Goal: Task Accomplishment & Management: Use online tool/utility

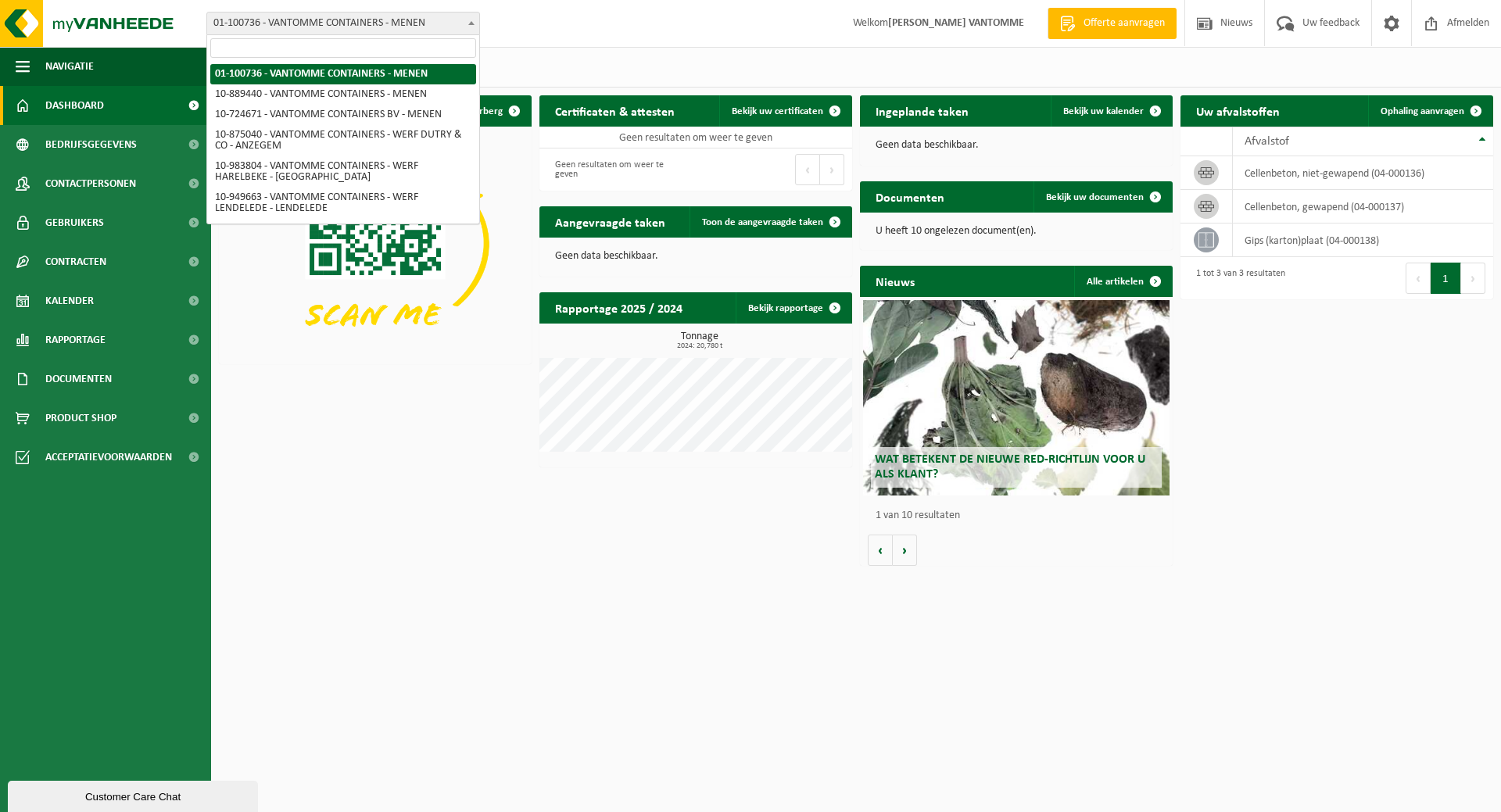
click at [413, 15] on span "01-100736 - VANTOMME CONTAINERS - MENEN" at bounding box center [342, 23] width 272 height 22
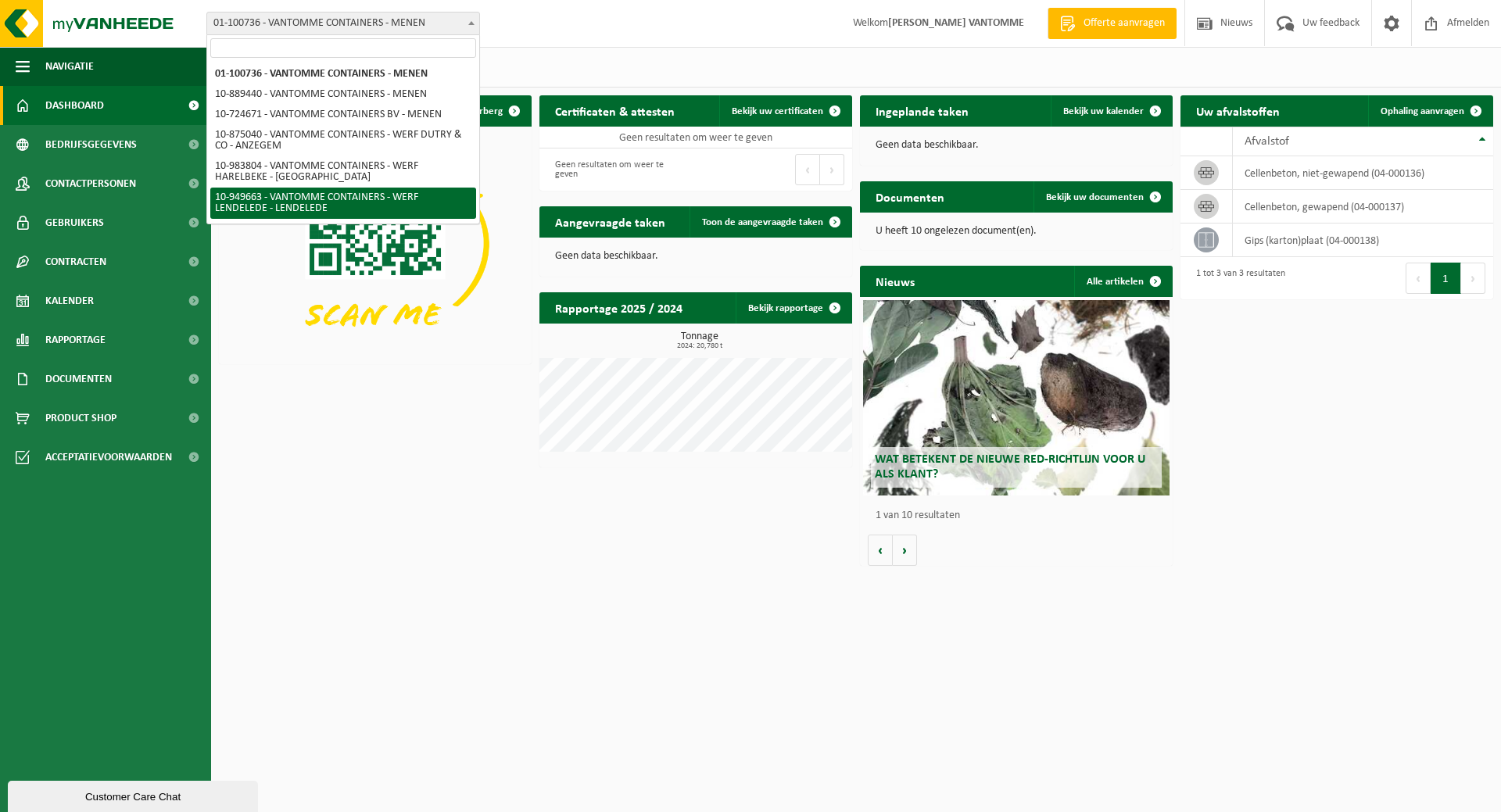
select select "143230"
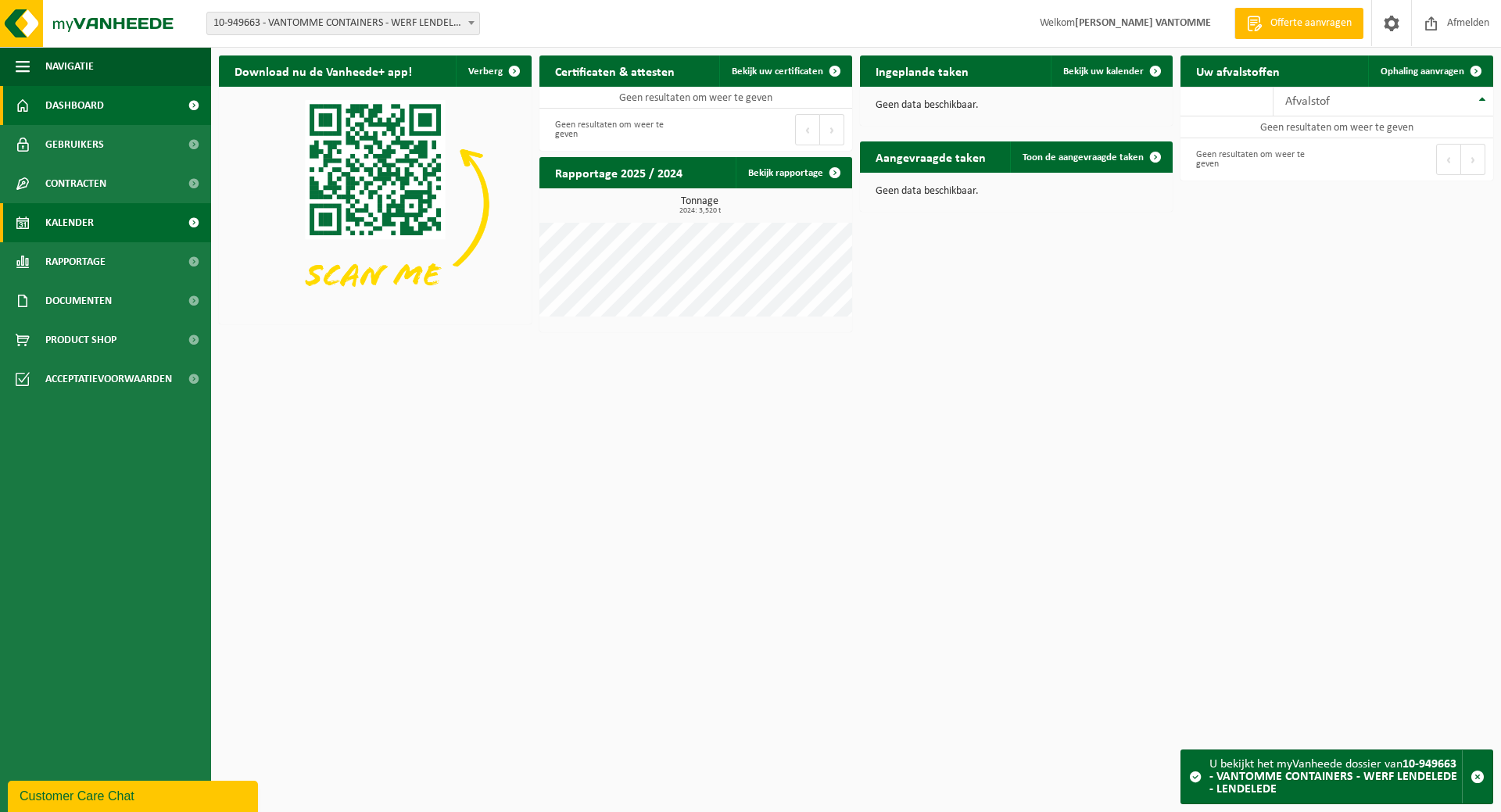
click at [130, 225] on link "Kalender" at bounding box center [105, 222] width 211 height 39
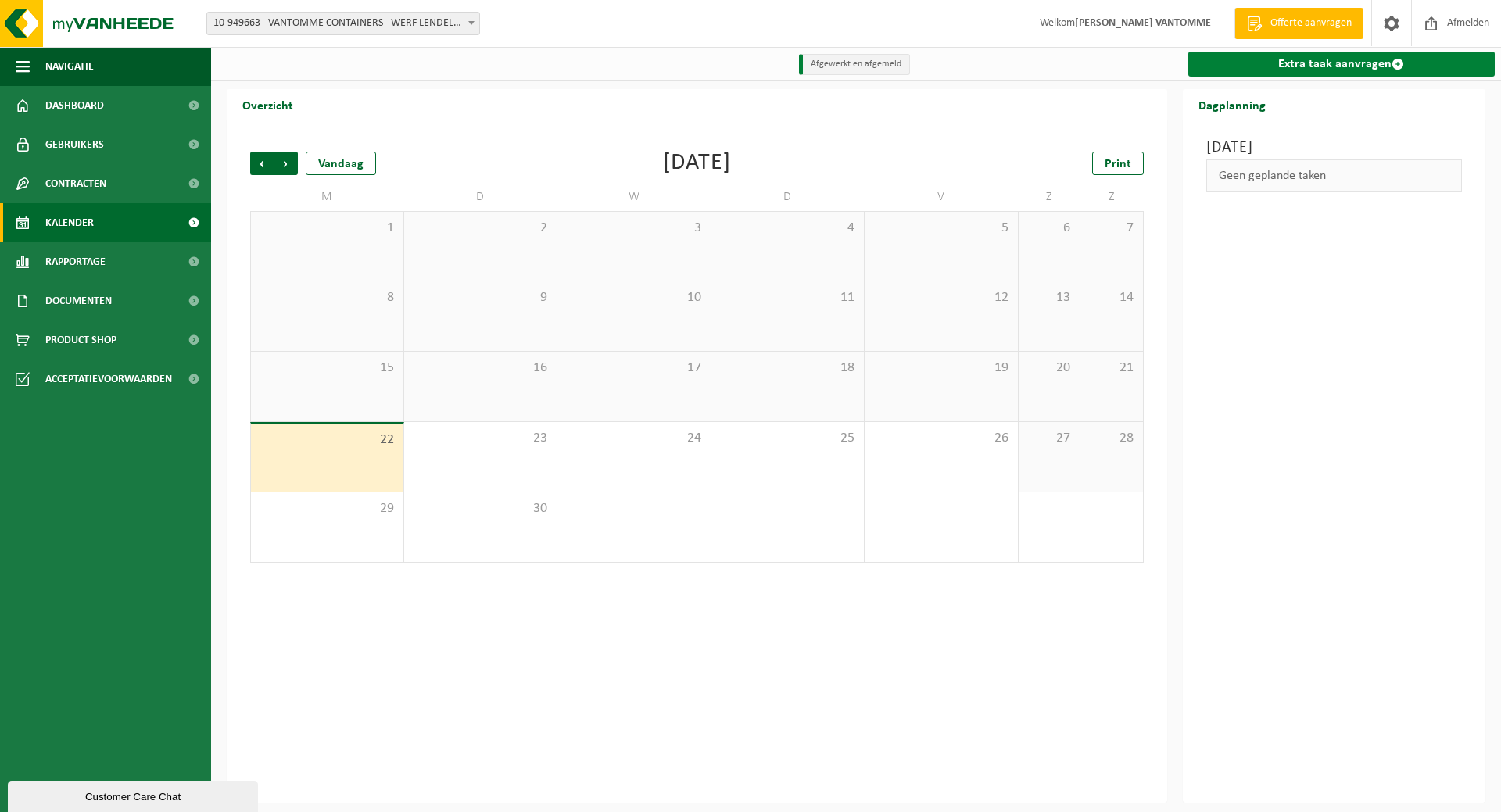
click at [1281, 67] on link "Extra taak aanvragen" at bounding box center [1342, 64] width 307 height 25
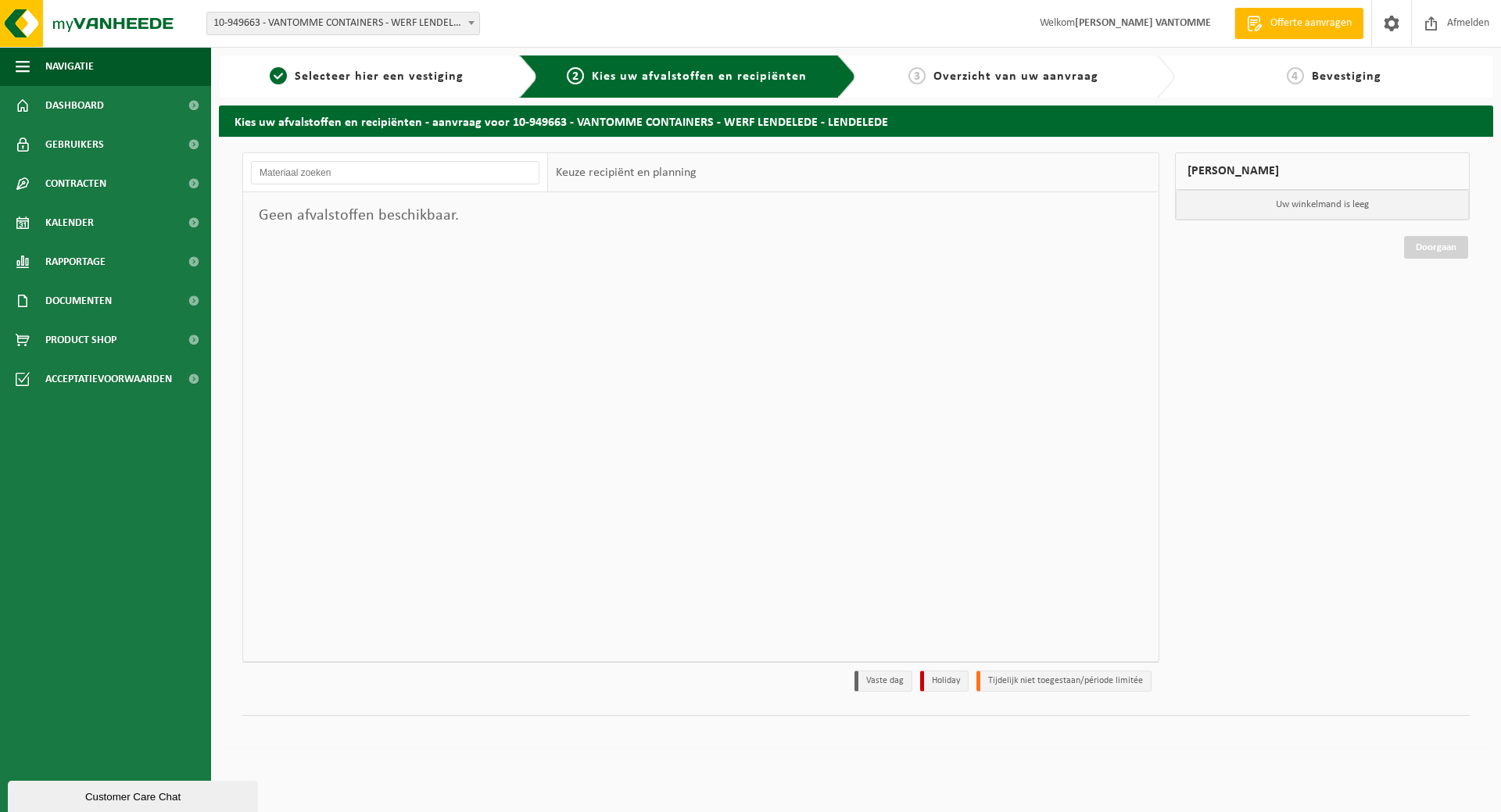
click at [442, 225] on div "Geen afvalstoffen beschikbaar." at bounding box center [396, 215] width 305 height 47
click at [437, 186] on div at bounding box center [396, 173] width 305 height 39
click at [459, 164] on input "text" at bounding box center [395, 173] width 288 height 24
click at [493, 162] on input "text" at bounding box center [395, 173] width 288 height 24
click at [75, 215] on span "Kalender" at bounding box center [70, 222] width 49 height 39
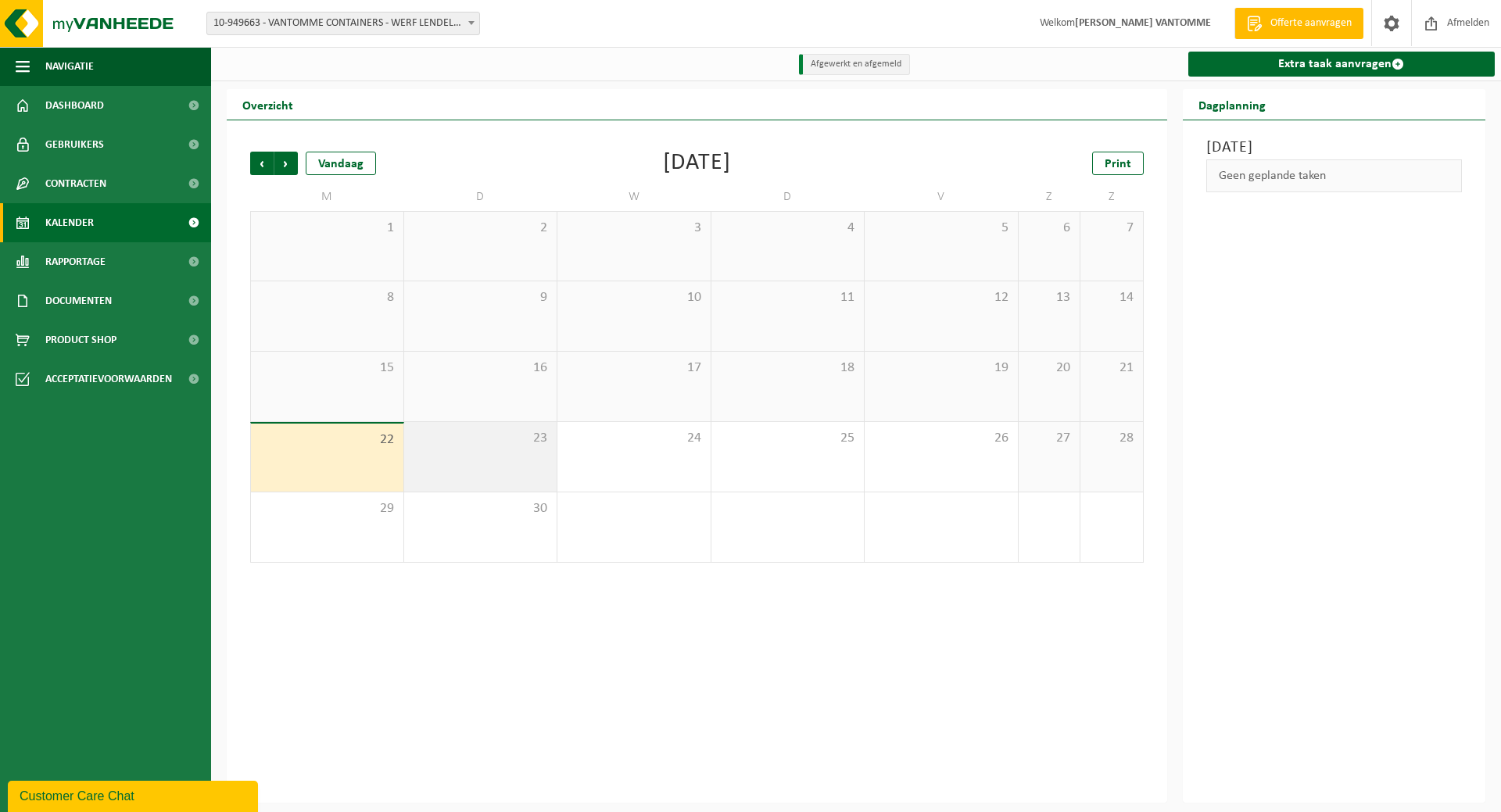
click at [510, 457] on div "23" at bounding box center [481, 457] width 154 height 70
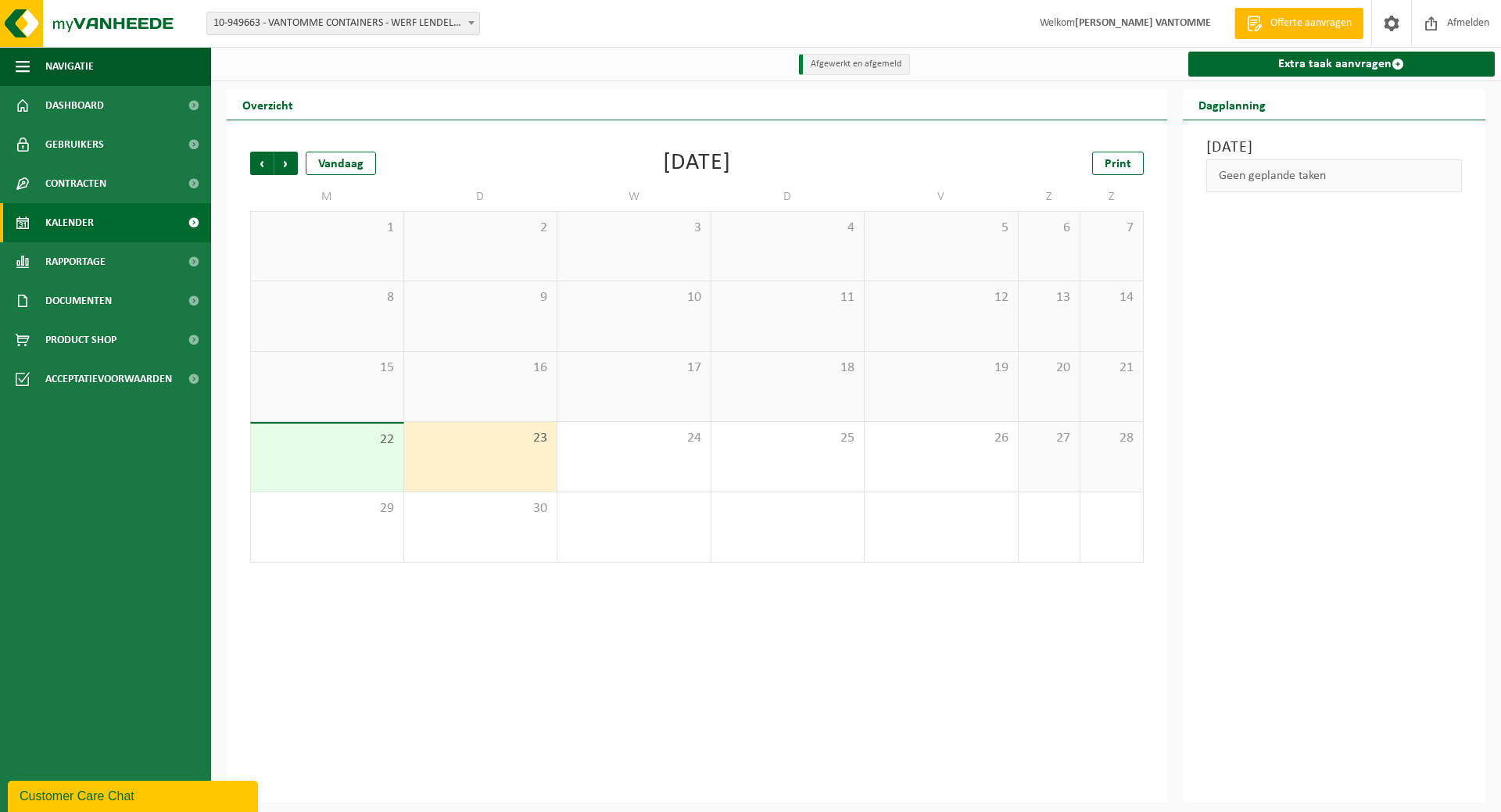
click at [477, 459] on div "23" at bounding box center [481, 457] width 154 height 70
click at [507, 450] on div "23" at bounding box center [481, 457] width 154 height 70
click at [1300, 64] on link "Extra taak aanvragen" at bounding box center [1342, 64] width 307 height 25
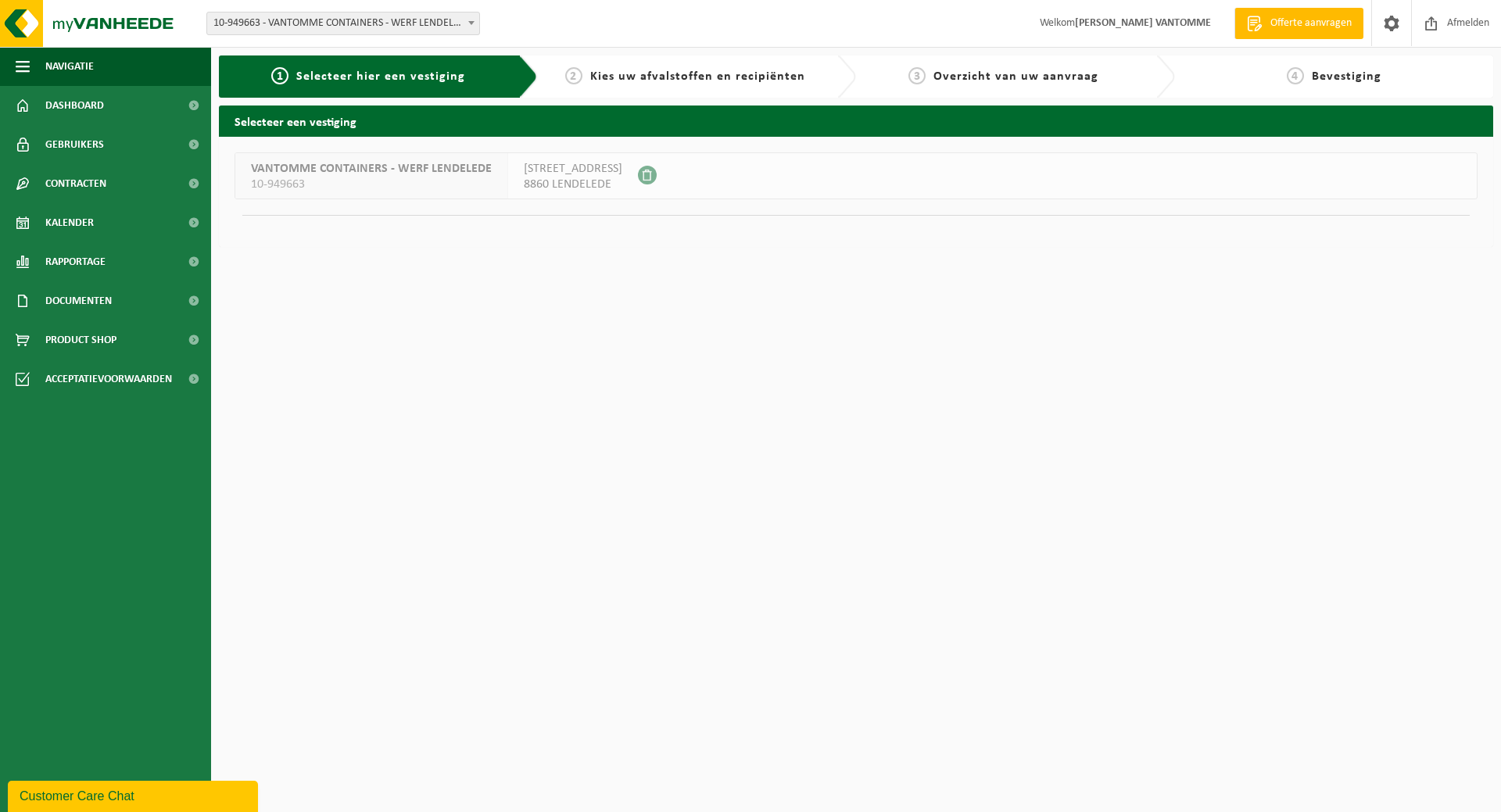
click at [471, 173] on span "VANTOMME CONTAINERS - WERF LENDELEDE" at bounding box center [371, 169] width 240 height 15
click at [450, 19] on span "10-949663 - VANTOMME CONTAINERS - WERF LENDELEDE - LENDELEDE" at bounding box center [342, 23] width 272 height 22
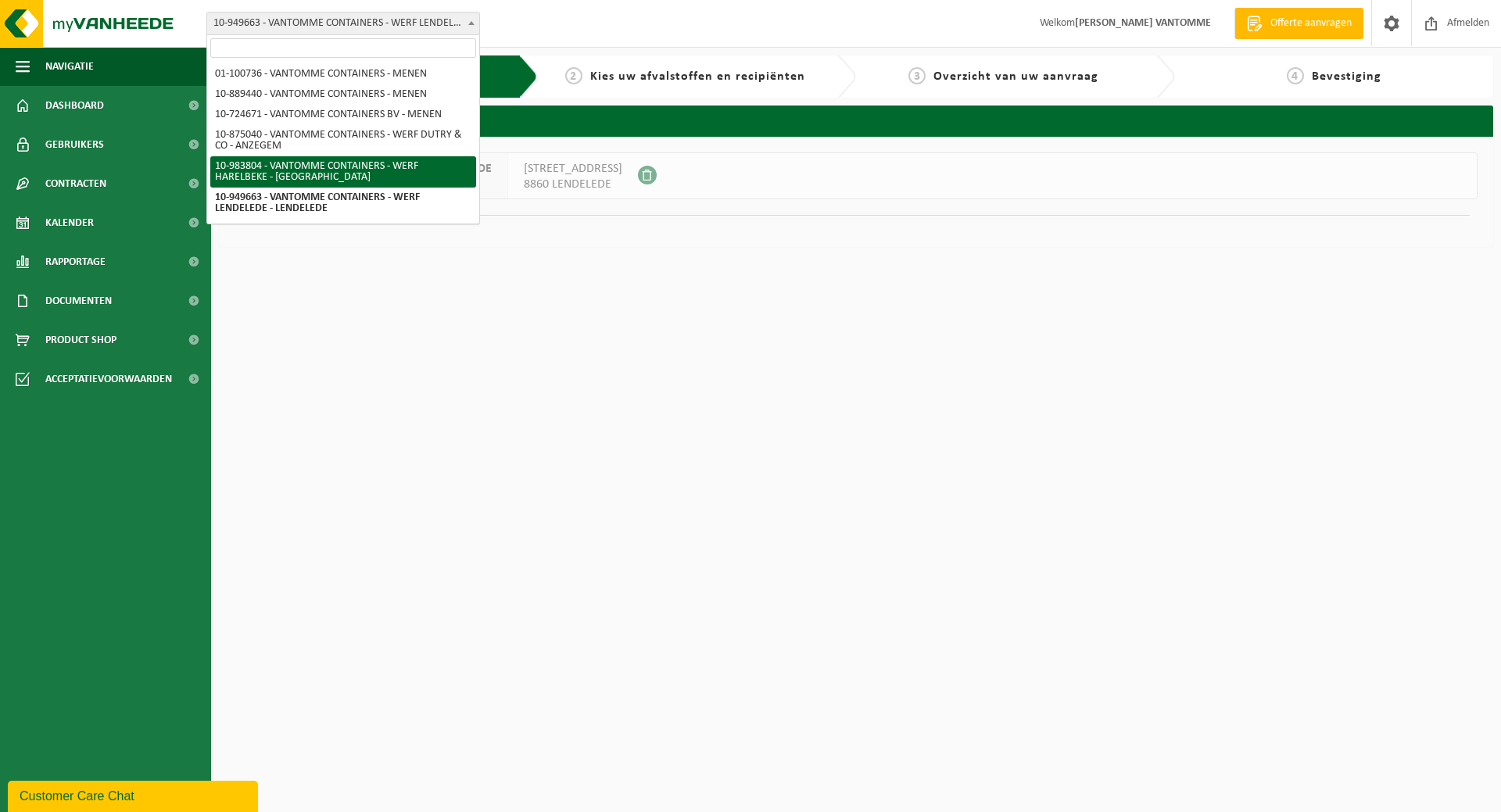
select select "163444"
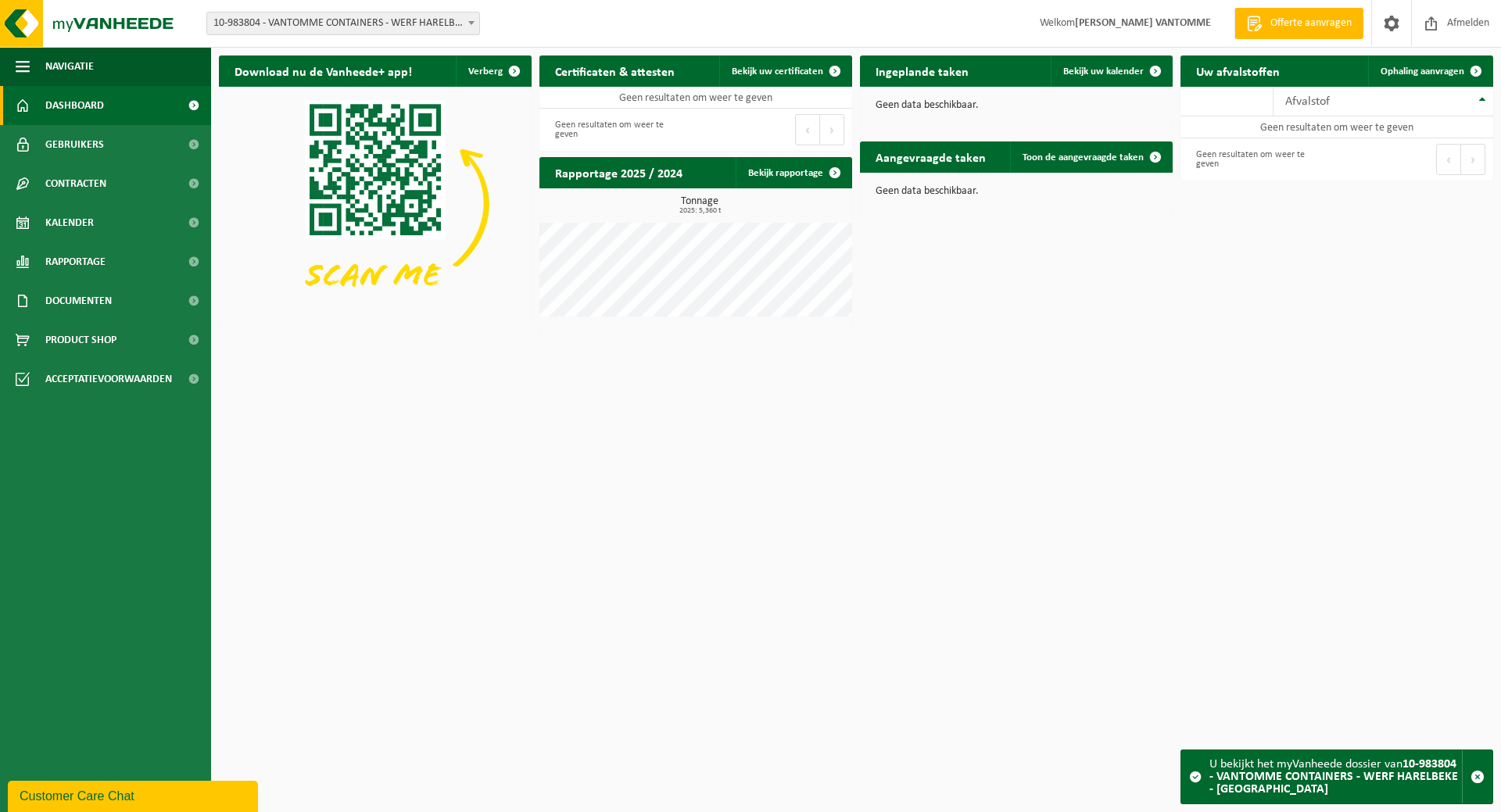
click at [406, 8] on div "Vestiging: 01-100736 - VANTOMME CONTAINERS - MENEN 10-889440 - VANTOMME CONTAIN…" at bounding box center [750, 24] width 1501 height 48
click at [405, 19] on span "10-983804 - VANTOMME CONTAINERS - WERF HARELBEKE - [GEOGRAPHIC_DATA]" at bounding box center [342, 23] width 272 height 22
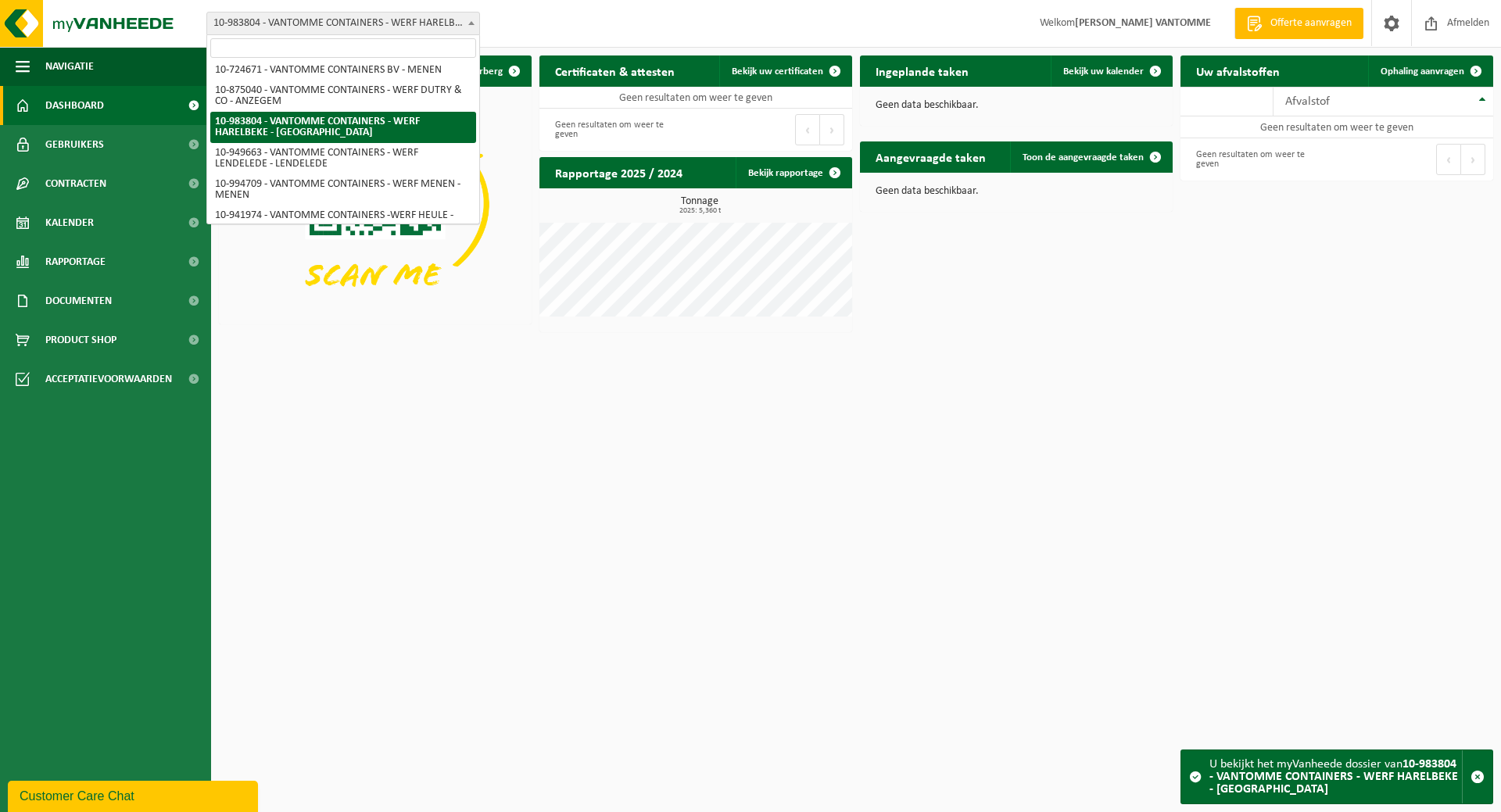
scroll to position [61, 0]
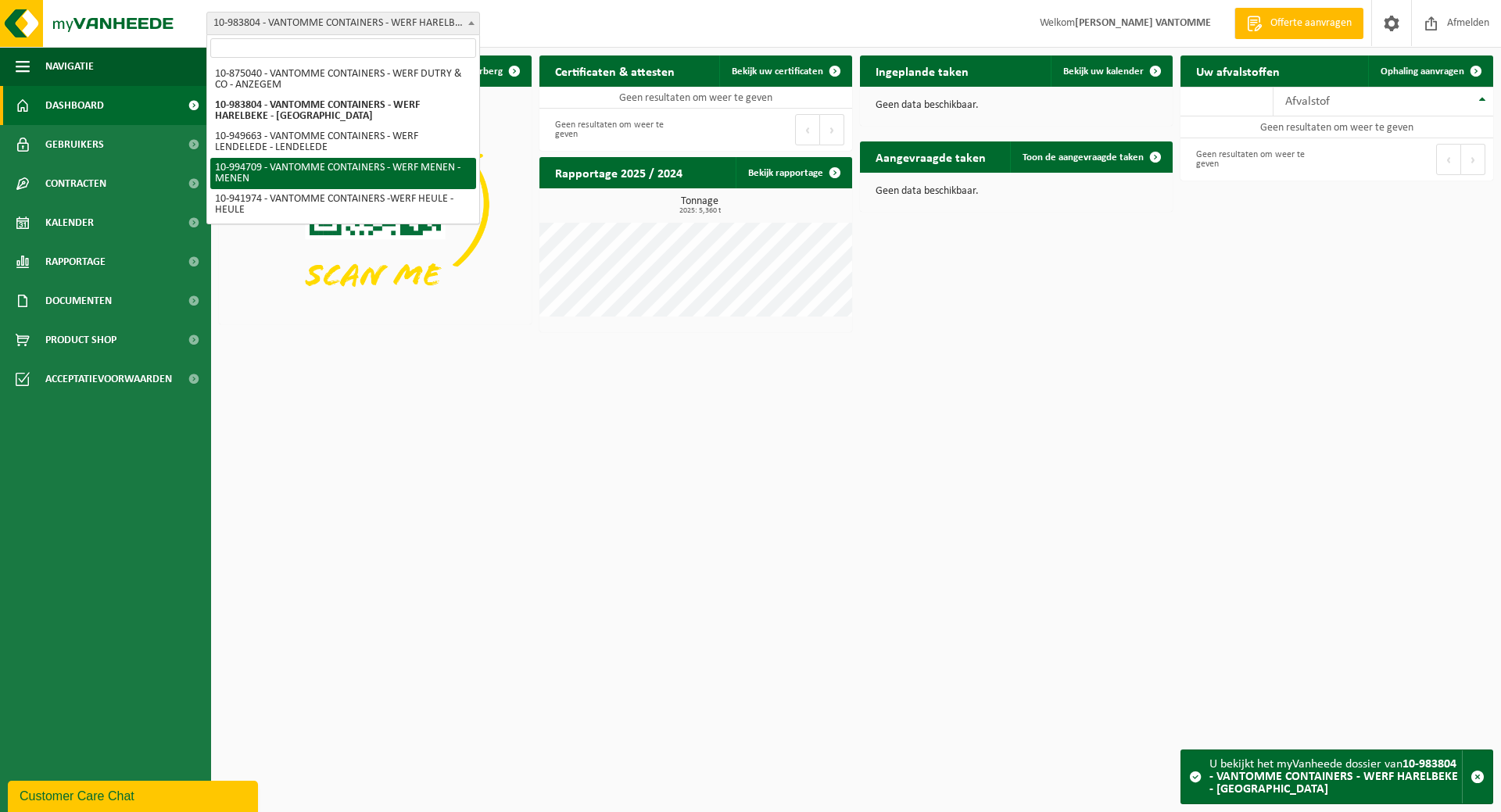
select select "171743"
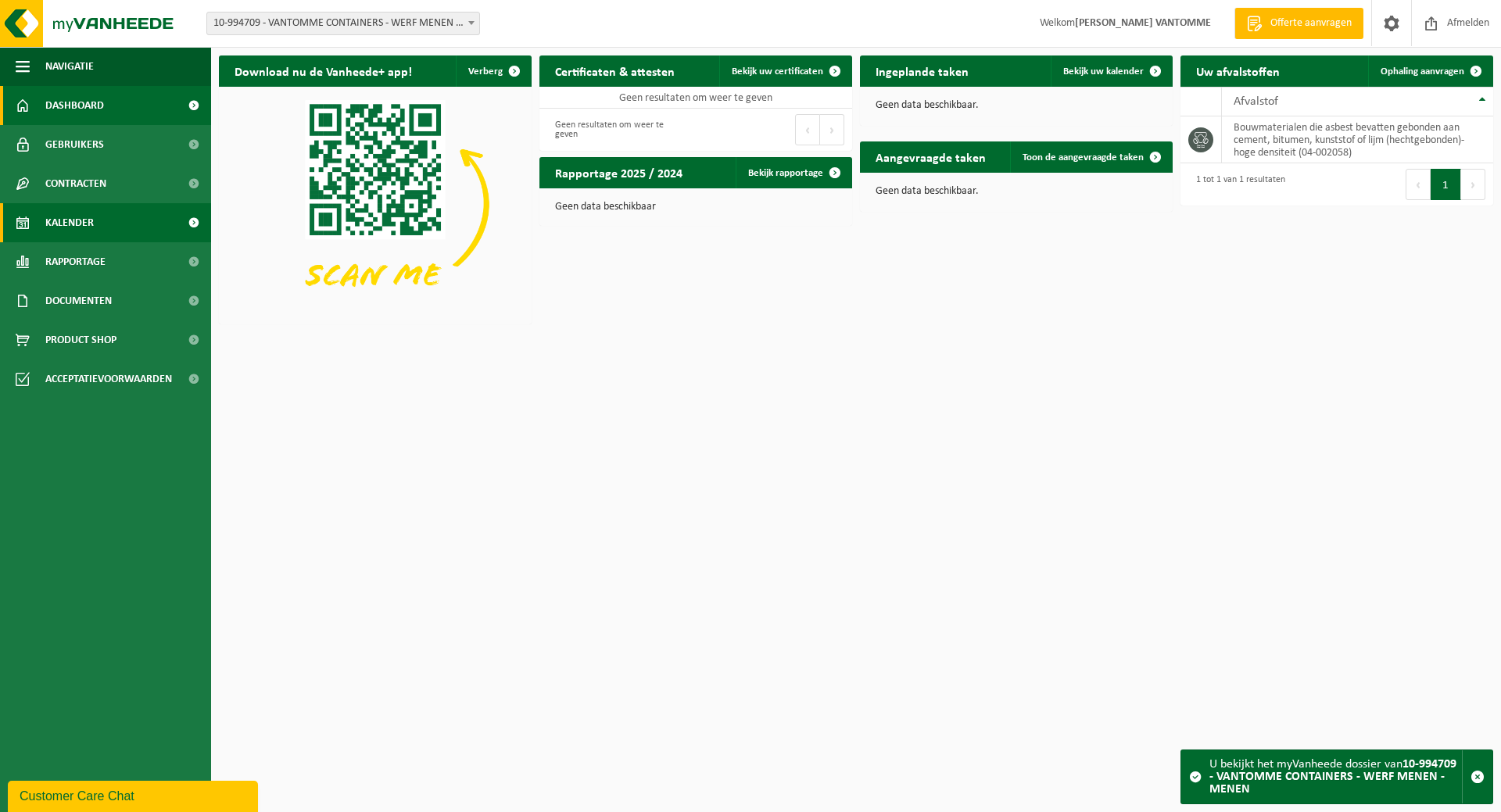
click at [79, 218] on span "Kalender" at bounding box center [70, 222] width 49 height 39
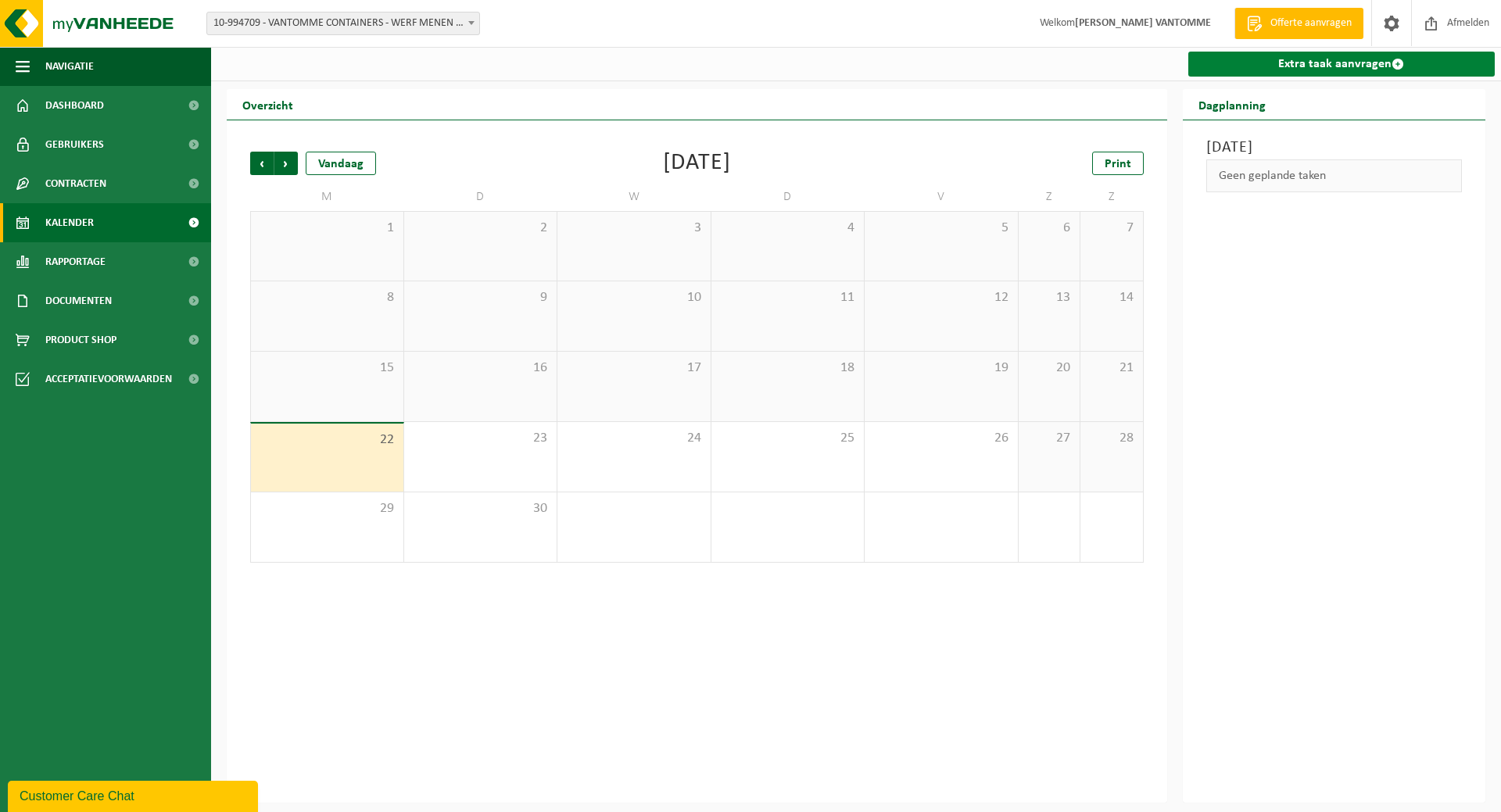
click at [1254, 68] on link "Extra taak aanvragen" at bounding box center [1342, 64] width 307 height 25
